Goal: Information Seeking & Learning: Learn about a topic

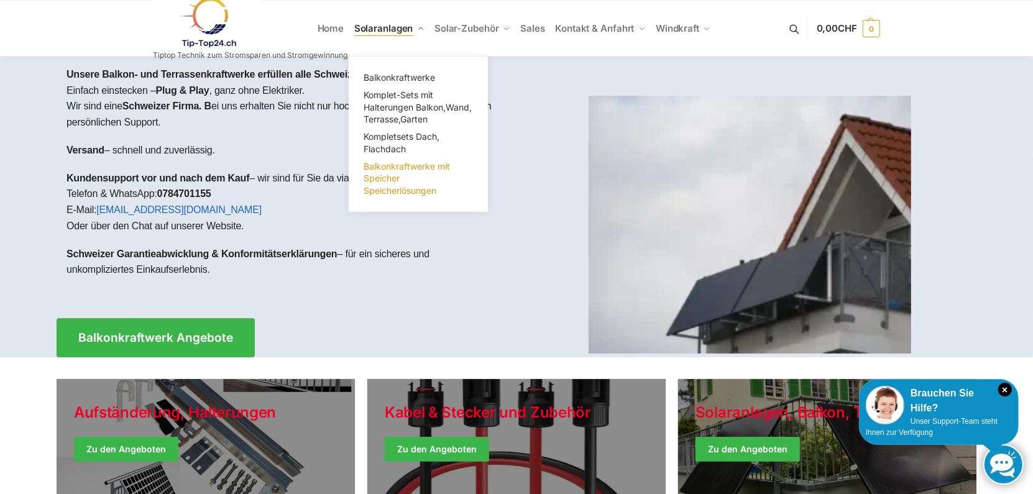
click at [401, 181] on link "Balkonkraftwerke mit Speicher Speicherlösungen" at bounding box center [418, 179] width 124 height 42
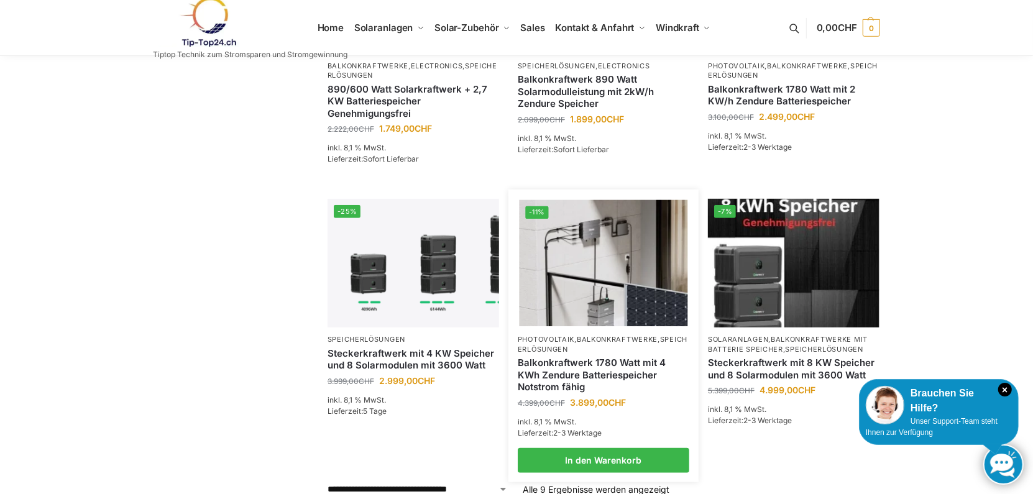
scroll to position [557, 0]
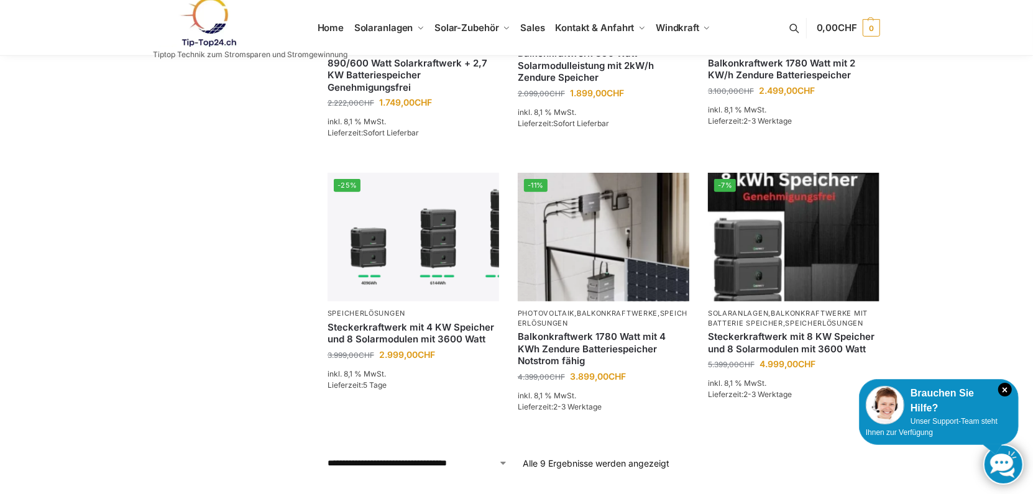
click at [504, 457] on select "**********" at bounding box center [417, 463] width 180 height 13
click at [237, 354] on div "**********" at bounding box center [516, 0] width 779 height 937
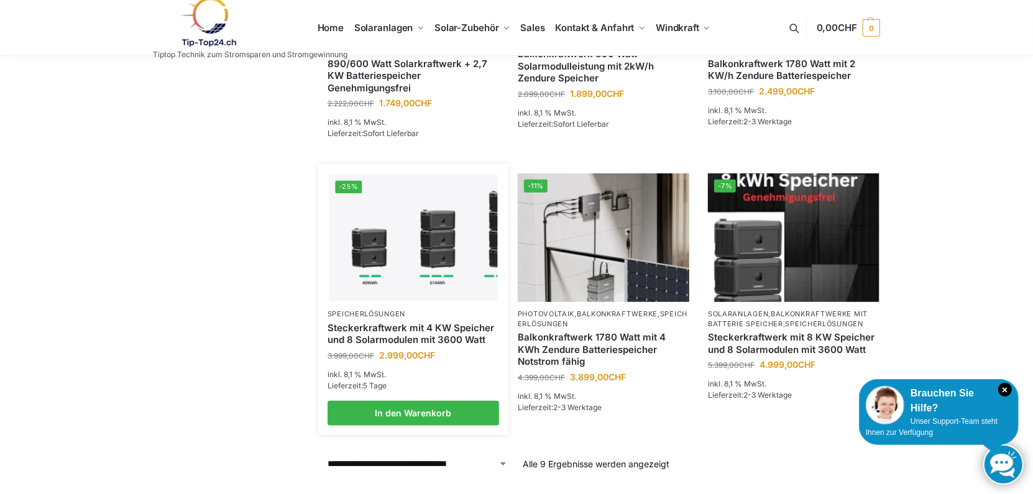
scroll to position [619, 0]
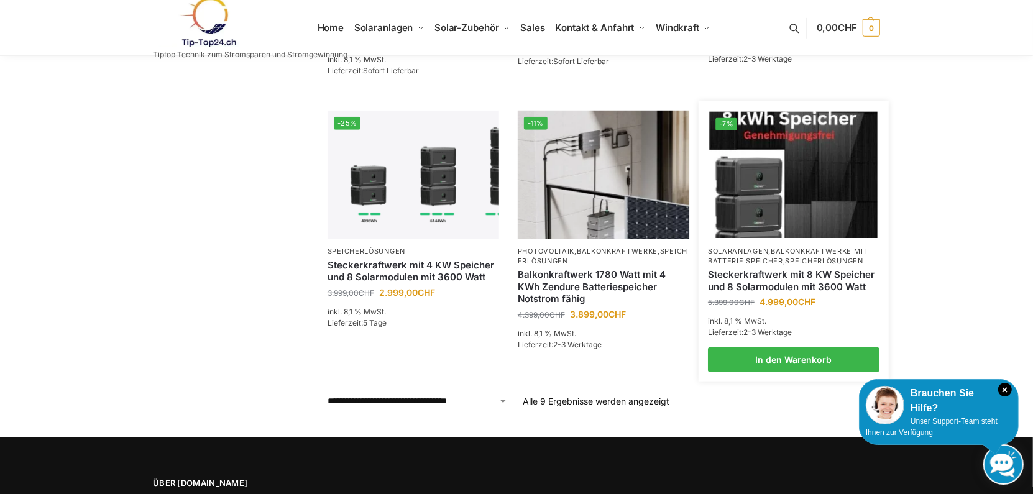
click at [837, 274] on link "Steckerkraftwerk mit 8 KW Speicher und 8 Solarmodulen mit 3600 Watt" at bounding box center [793, 280] width 171 height 24
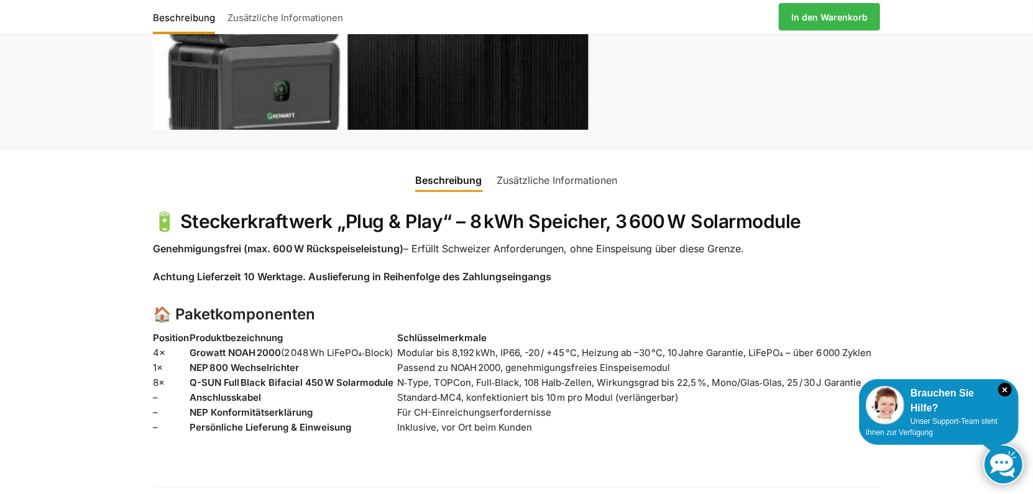
scroll to position [621, 0]
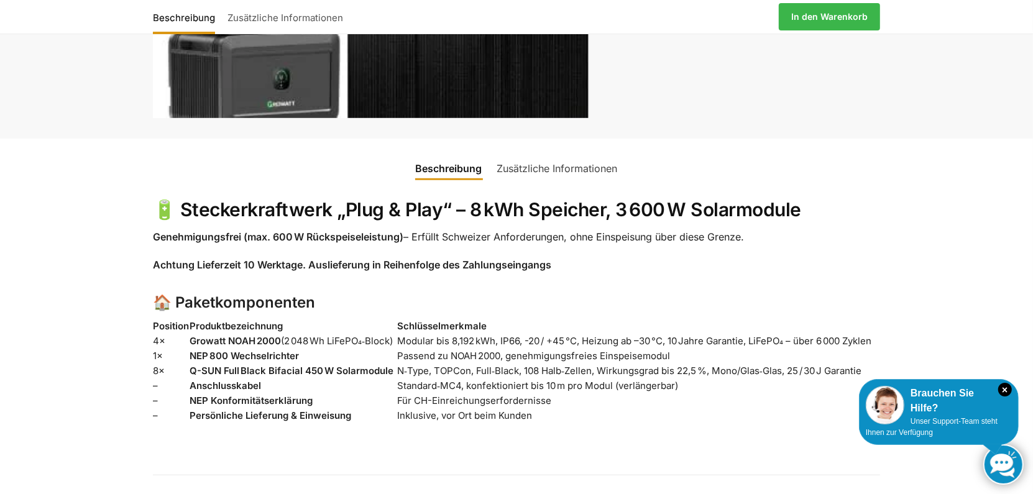
click at [471, 402] on td "Für CH-Einreichungserfordernisse" at bounding box center [638, 400] width 483 height 15
click at [250, 406] on strong "NEP Konformitätserklärung" at bounding box center [250, 401] width 123 height 12
click at [250, 411] on strong "Persönliche Lieferung & Einweisung" at bounding box center [270, 415] width 162 height 12
click at [254, 405] on strong "NEP Konformitätserklärung" at bounding box center [250, 401] width 123 height 12
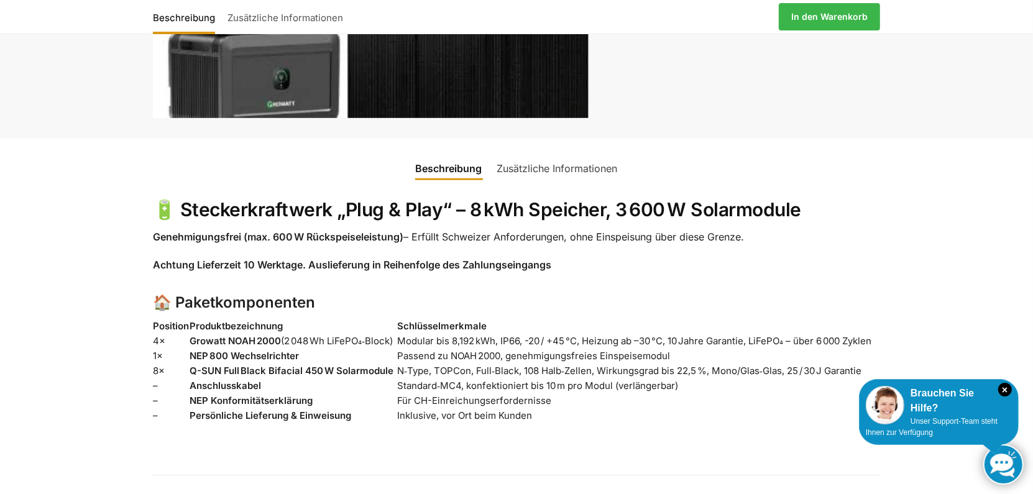
drag, startPoint x: 577, startPoint y: 152, endPoint x: 577, endPoint y: 159, distance: 7.5
click at [577, 151] on ul "Beschreibung Zusätzliche Informationen" at bounding box center [516, 161] width 980 height 45
click at [577, 159] on link "Zusätzliche Informationen" at bounding box center [557, 168] width 135 height 30
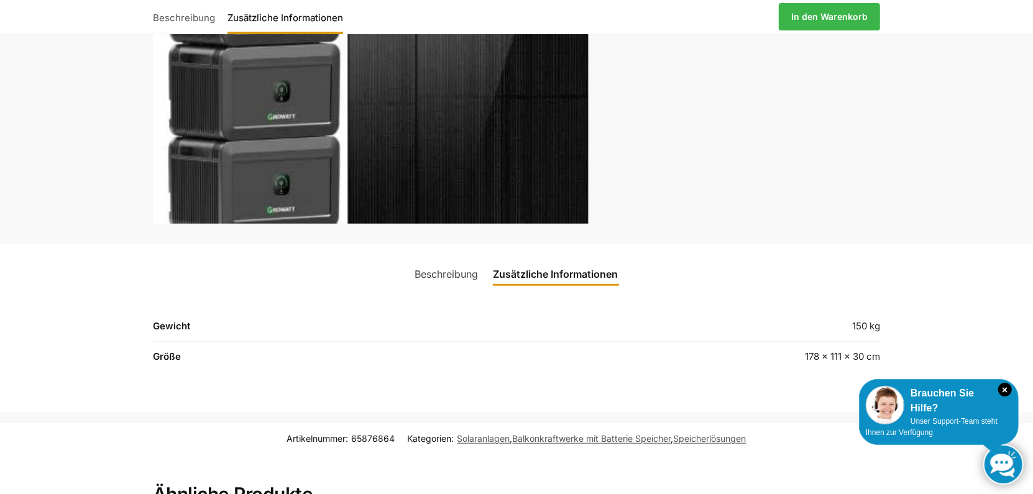
scroll to position [466, 0]
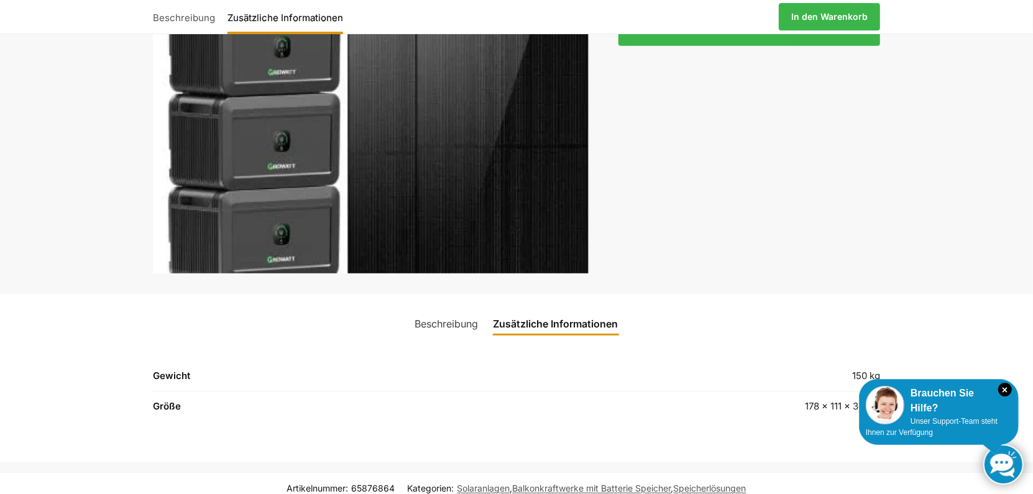
click at [447, 325] on link "Beschreibung" at bounding box center [447, 324] width 78 height 30
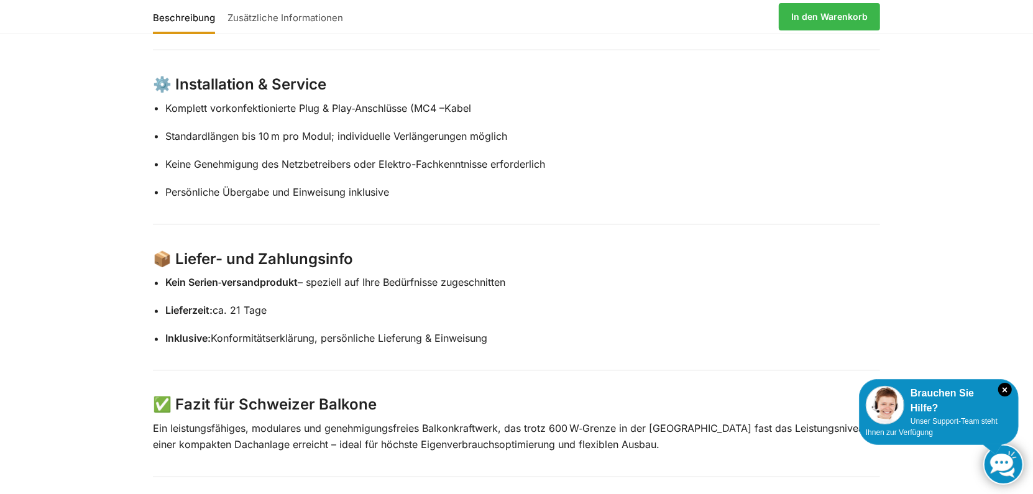
scroll to position [1584, 0]
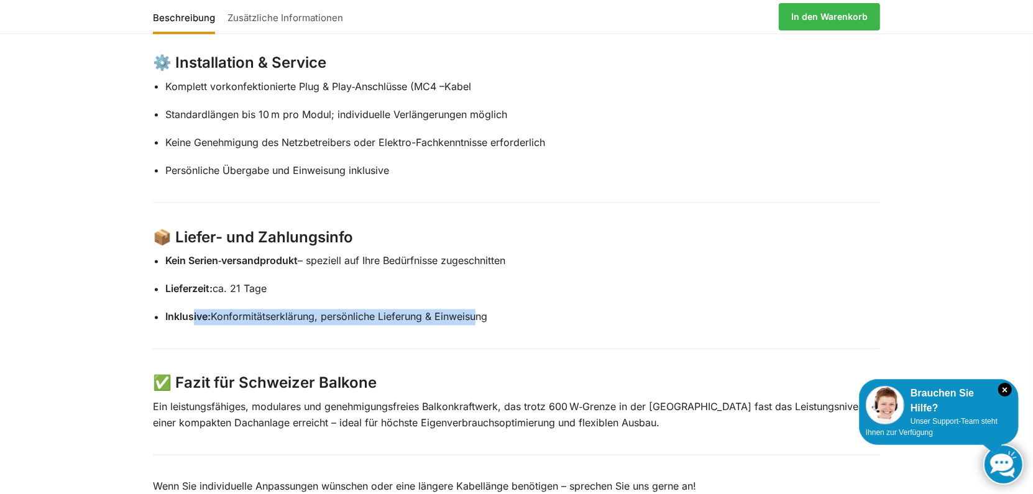
drag, startPoint x: 193, startPoint y: 314, endPoint x: 476, endPoint y: 317, distance: 283.3
click at [476, 317] on p "Inklusive: Konformitätserklärung, persönliche Lieferung & Einweisung" at bounding box center [522, 317] width 714 height 16
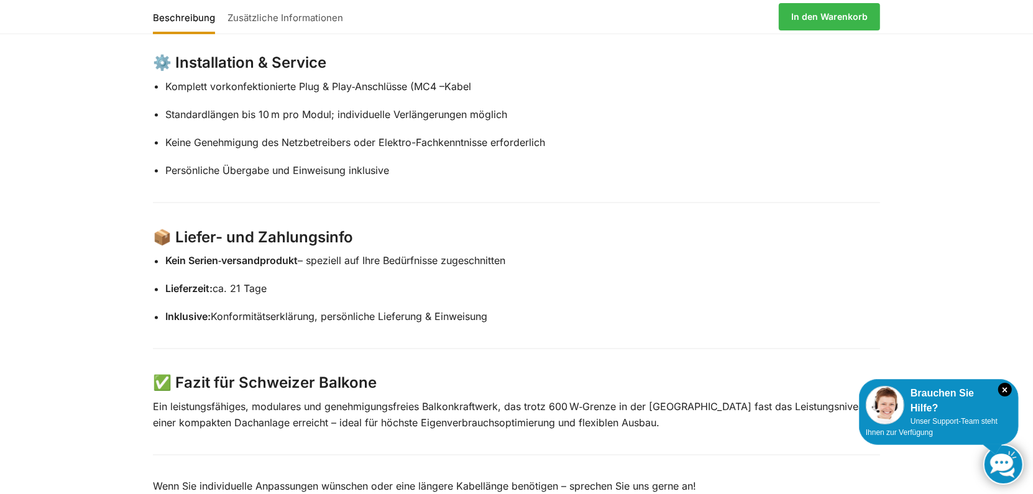
drag, startPoint x: 476, startPoint y: 317, endPoint x: 468, endPoint y: 357, distance: 40.0
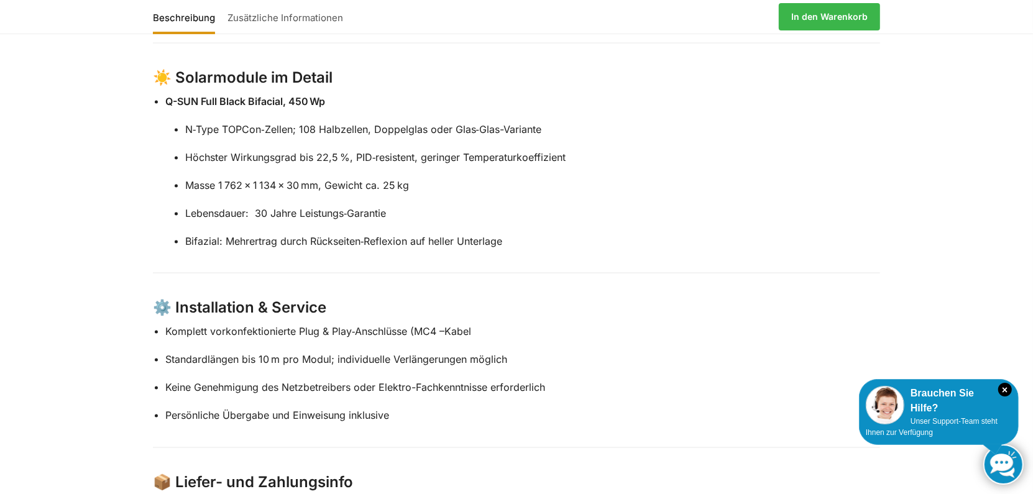
scroll to position [1336, 0]
